Goal: Complete application form

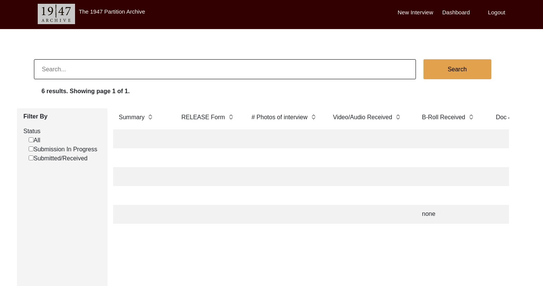
scroll to position [3, 0]
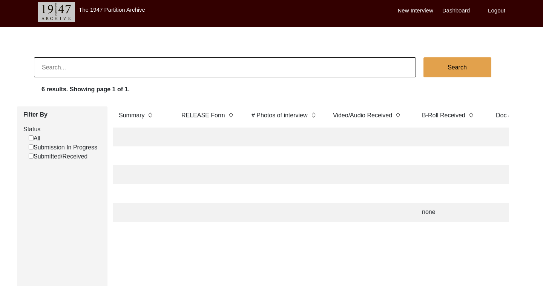
click at [431, 212] on td "none" at bounding box center [452, 212] width 68 height 19
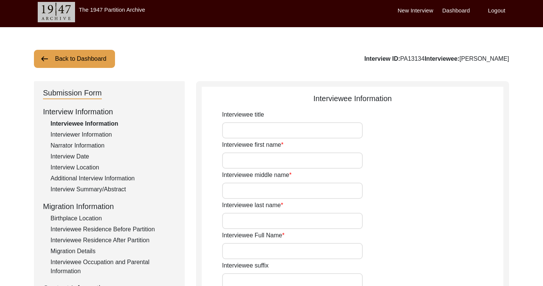
type input "Mrs."
type input "Mohinder"
type input "Kaur"
type input "Bhamba"
type input "[PERSON_NAME]"
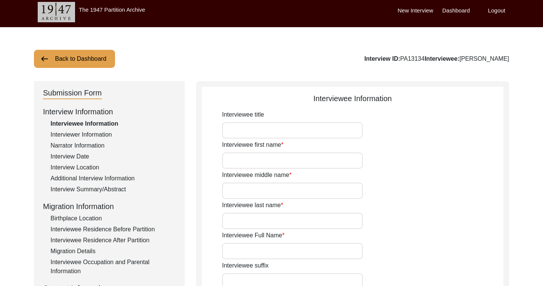
type input "[PERSON_NAME]"
type input "[PERSON_NAME] (raw summary states that the interviewee was of the [PERSON_NAME]…"
type input "[DATE]"
type input "unsure of actual DOB ([DEMOGRAPHIC_DATA] is what's listed formally in papers)."
type input "Deceased"
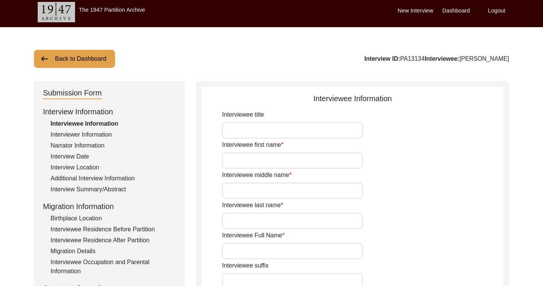
type input "[DEMOGRAPHIC_DATA]"
type input "N/A"
type input "Punjabi"
type input "Majhi"
type input "[DEMOGRAPHIC_DATA]"
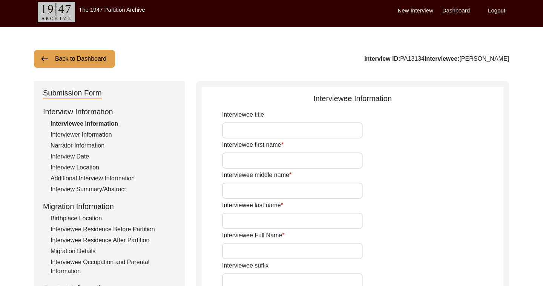
type input "Punjabi"
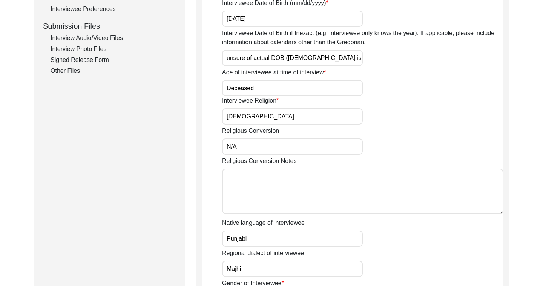
scroll to position [358, 0]
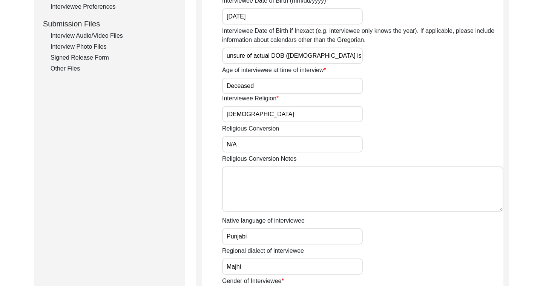
click at [75, 45] on div "Interview Photo Files" at bounding box center [113, 46] width 125 height 9
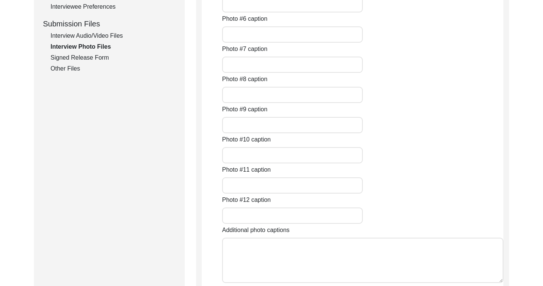
type input "Kapur [PERSON_NAME] [PERSON_NAME], father of [PERSON_NAME]. This picture of you…"
type input "Family tree of the Manawala family. Originally from [GEOGRAPHIC_DATA] in [GEOGR…"
type input "Family tree of [PERSON_NAME] family from [PERSON_NAME] [PERSON_NAME] book Chief…"
type input "[PERSON_NAME]"
type input "Upper floor of my maternal grandmothers childhood home visited by me in [DATE]"
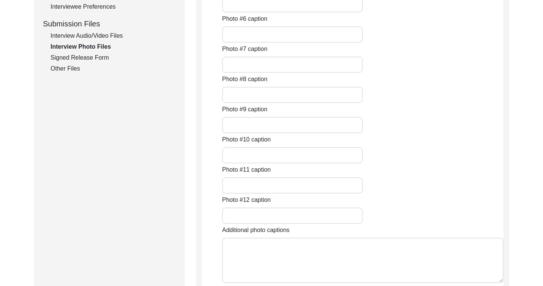
type input "Location and ruins of brick guesthouse and [PERSON_NAME] built by my maternal g…"
type input "Upper floor of my maternal grandmother's childhood home in [GEOGRAPHIC_DATA] th…"
type input "My maternal grandmothers ancestral home in [GEOGRAPHIC_DATA], Near [GEOGRAPHIC_…"
type input "Remaining building of my maternal grandmothers childhood home in [DATE] that lo…"
type input "Upper floor of my maternal grandmothers childhood home that she talked about ov…"
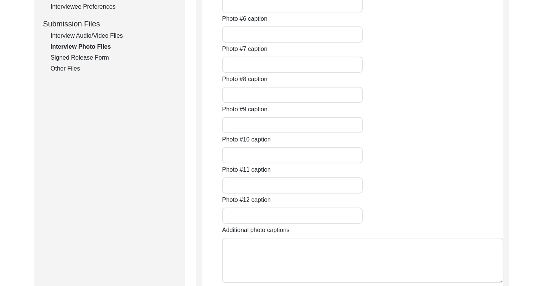
type input "Remaining building of my maternal grandmothers childhood home in [DATE] that lo…"
type input "Location and ruins of brick guesthouse and [PERSON_NAME] built by my maternal g…"
type textarea "Photo captions #1 Kapur [PERSON_NAME] [PERSON_NAME], father of [PERSON_NAME]. T…"
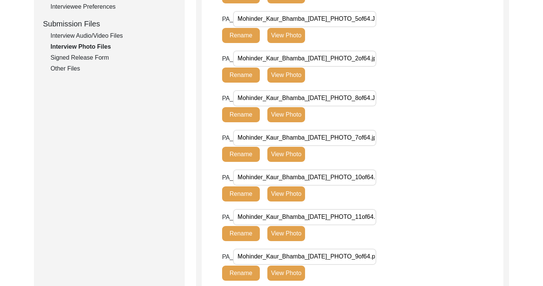
click at [82, 35] on div "Interview Audio/Video Files" at bounding box center [113, 35] width 125 height 9
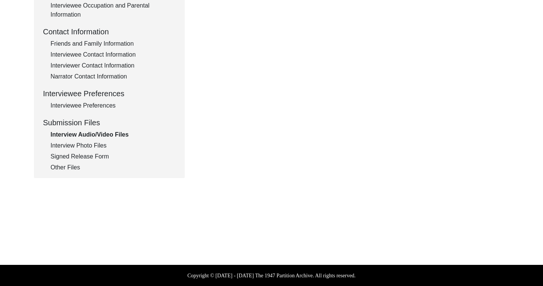
scroll to position [304, 0]
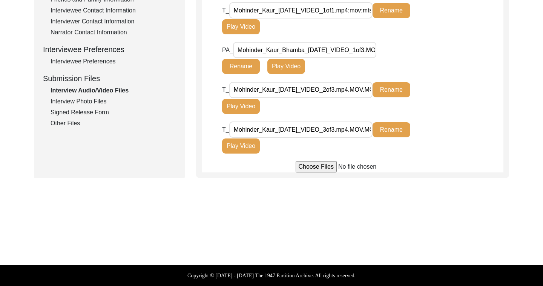
click at [252, 103] on button "Play Video" at bounding box center [241, 106] width 38 height 15
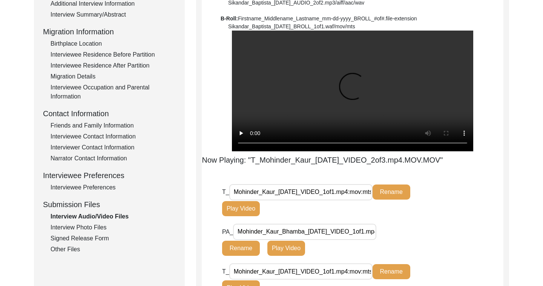
scroll to position [178, 0]
